Goal: Check status: Check status

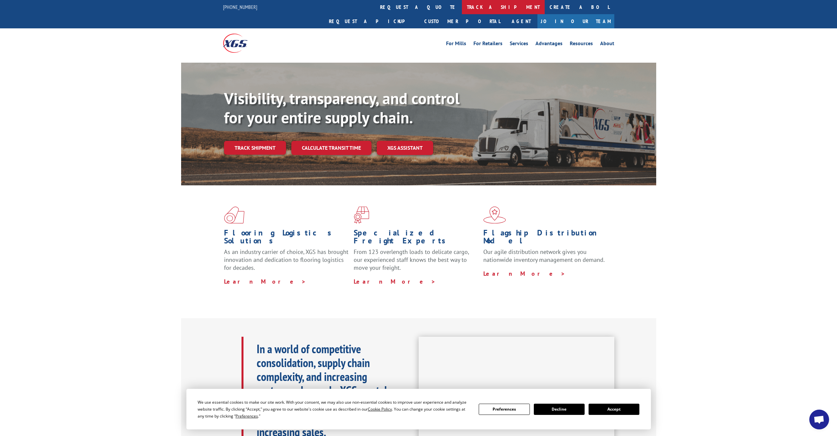
click at [462, 7] on link "track a shipment" at bounding box center [503, 7] width 83 height 14
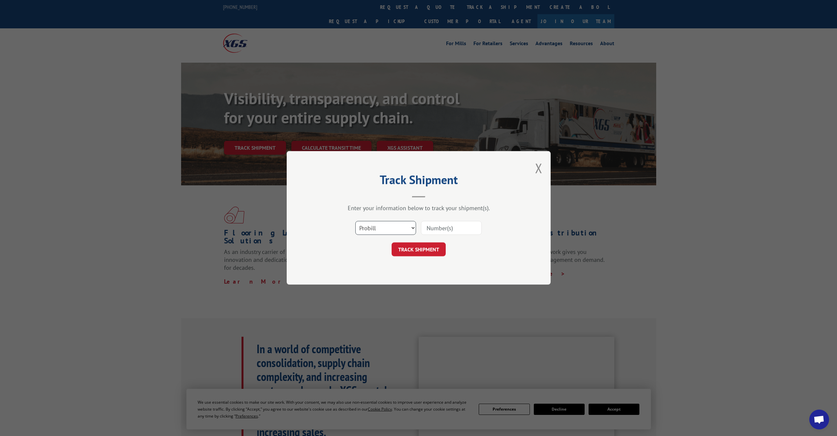
click at [390, 227] on select "Select category... Probill BOL PO" at bounding box center [386, 228] width 61 height 14
click at [356, 221] on select "Select category... Probill BOL PO" at bounding box center [386, 228] width 61 height 14
click at [382, 226] on select "Select category... Probill BOL PO" at bounding box center [386, 228] width 61 height 14
select select "bol"
click at [356, 221] on select "Select category... Probill BOL PO" at bounding box center [386, 228] width 61 height 14
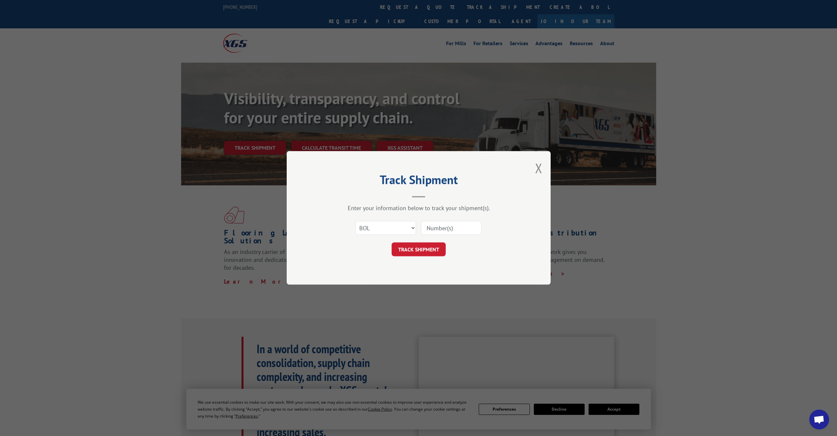
click at [442, 226] on input at bounding box center [451, 228] width 61 height 14
paste input "740126"
type input "740126"
click at [427, 273] on div "Track Shipment Enter your information below to track your shipment(s). Select c…" at bounding box center [419, 218] width 264 height 134
click at [427, 256] on button "TRACK SHIPMENT" at bounding box center [419, 250] width 54 height 14
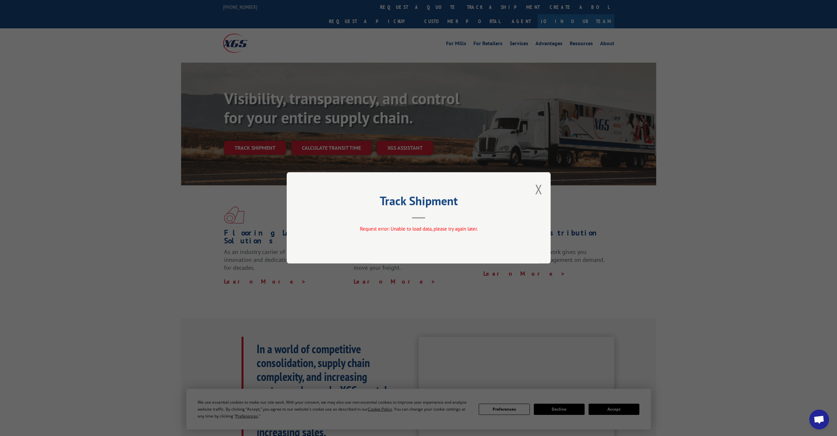
click at [543, 192] on div "Track Shipment Request error: Unable to load data, please try again later." at bounding box center [419, 217] width 264 height 91
click at [538, 190] on button "Close modal" at bounding box center [538, 189] width 7 height 17
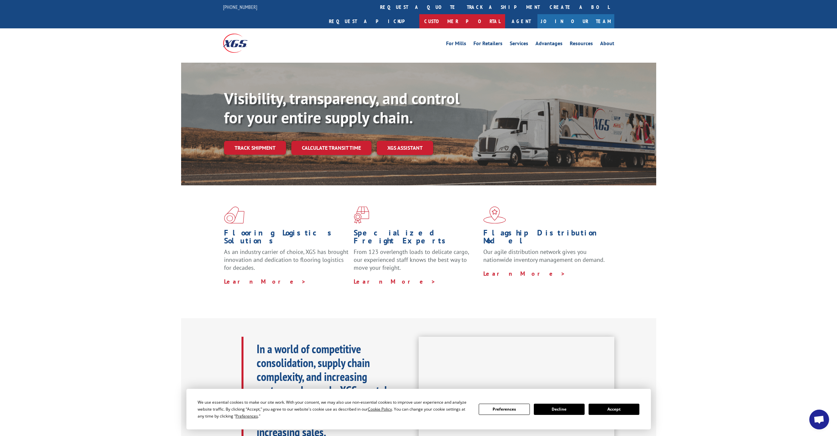
click at [505, 14] on link "Customer Portal" at bounding box center [463, 21] width 86 height 14
